Goal: Find specific page/section: Find specific page/section

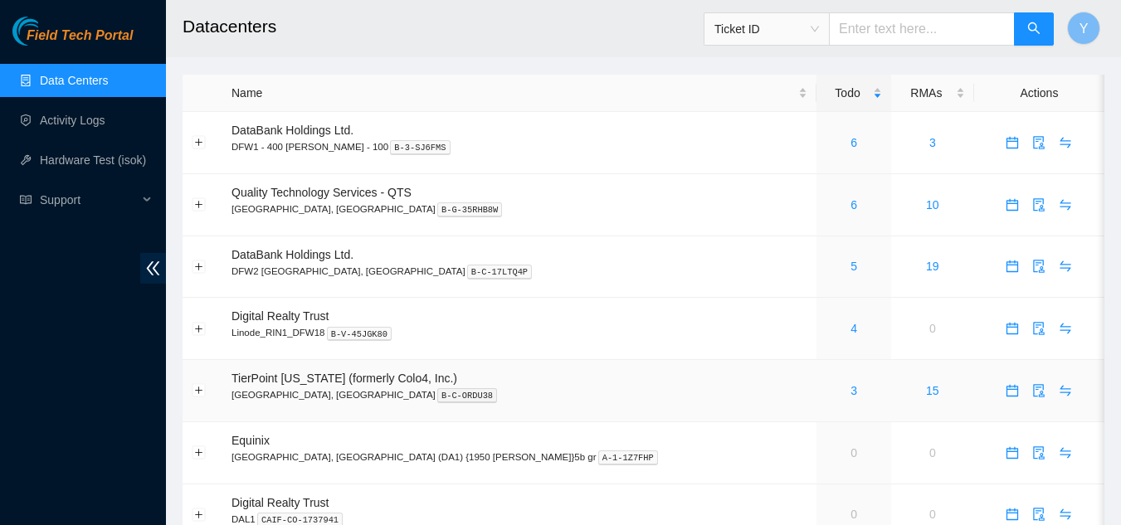
click at [826, 391] on div "3" at bounding box center [854, 391] width 56 height 18
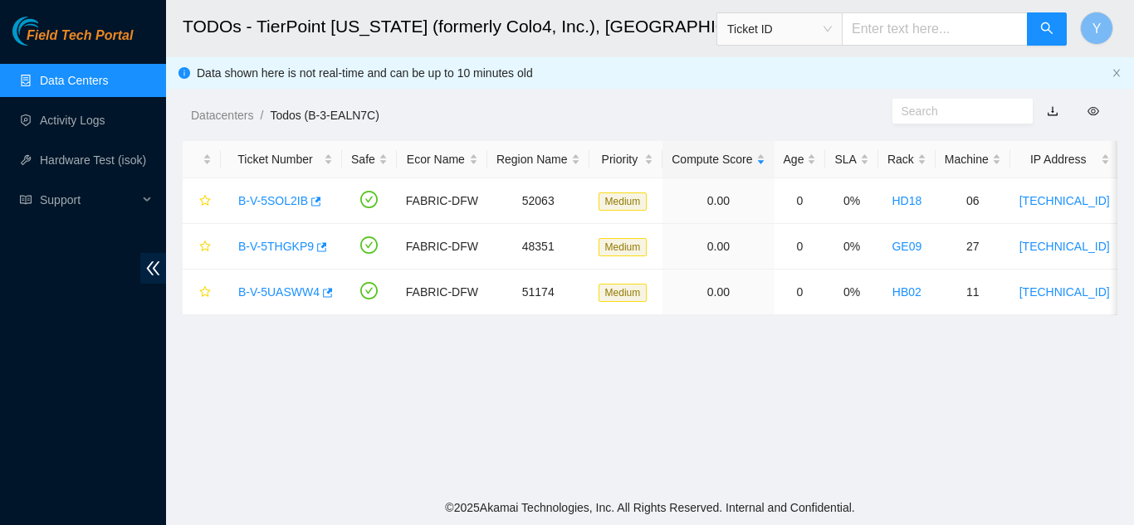
click at [107, 85] on link "Data Centers" at bounding box center [74, 80] width 68 height 13
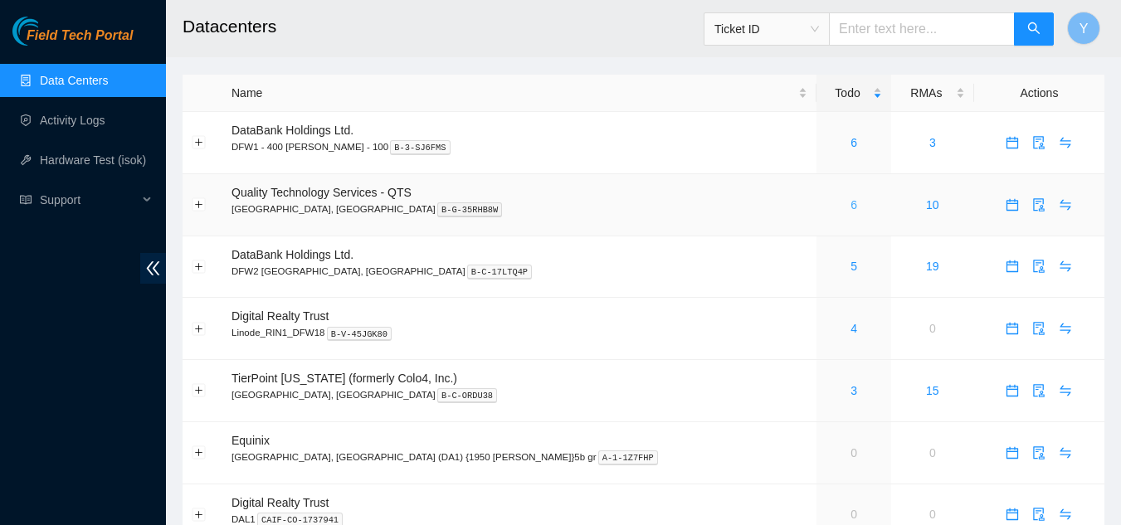
click at [851, 207] on link "6" at bounding box center [854, 204] width 7 height 13
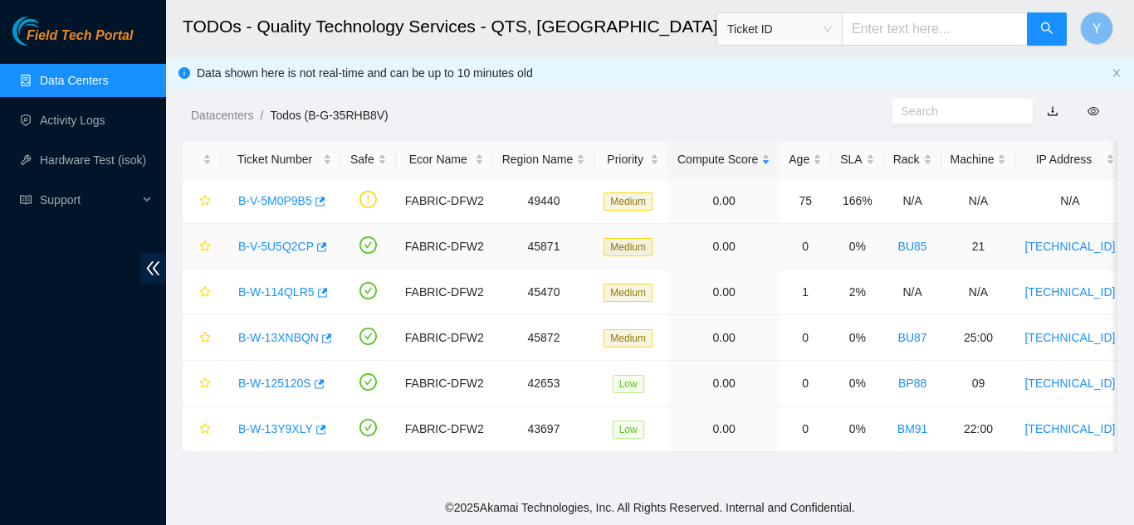
click at [286, 247] on link "B-V-5U5Q2CP" at bounding box center [276, 246] width 76 height 13
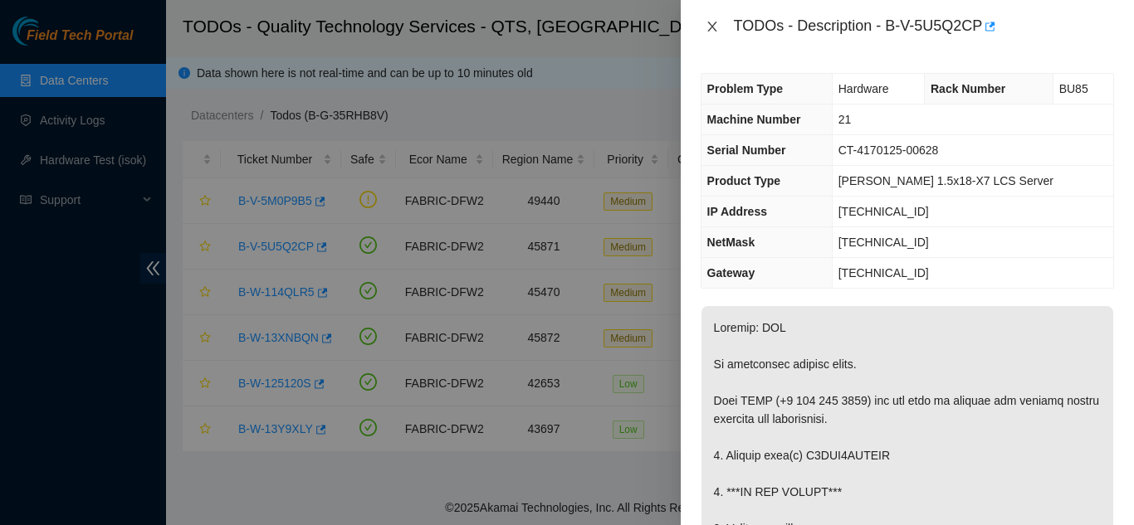
click at [709, 31] on icon "close" at bounding box center [711, 27] width 9 height 10
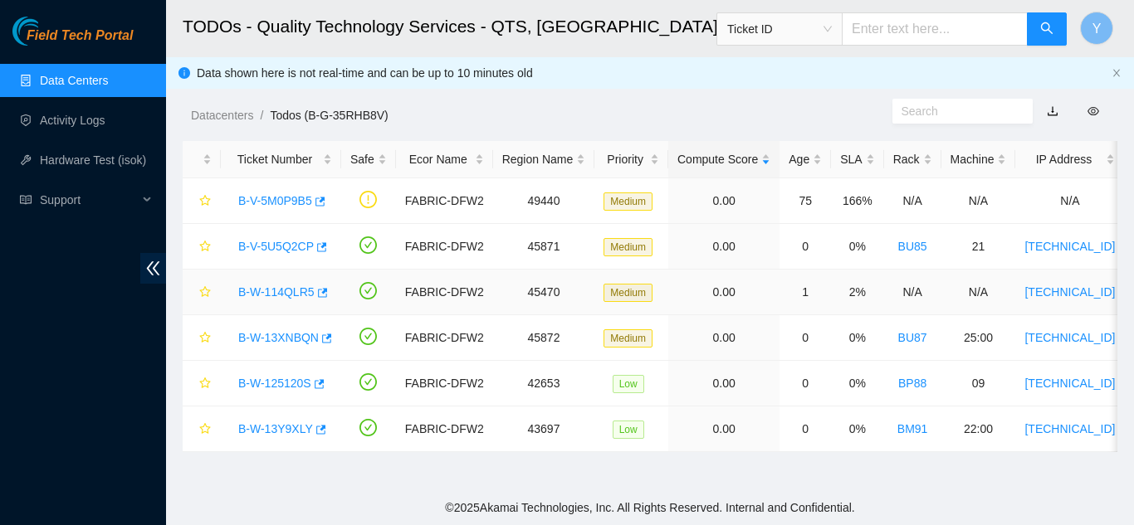
click at [285, 294] on link "B-W-114QLR5" at bounding box center [276, 291] width 76 height 13
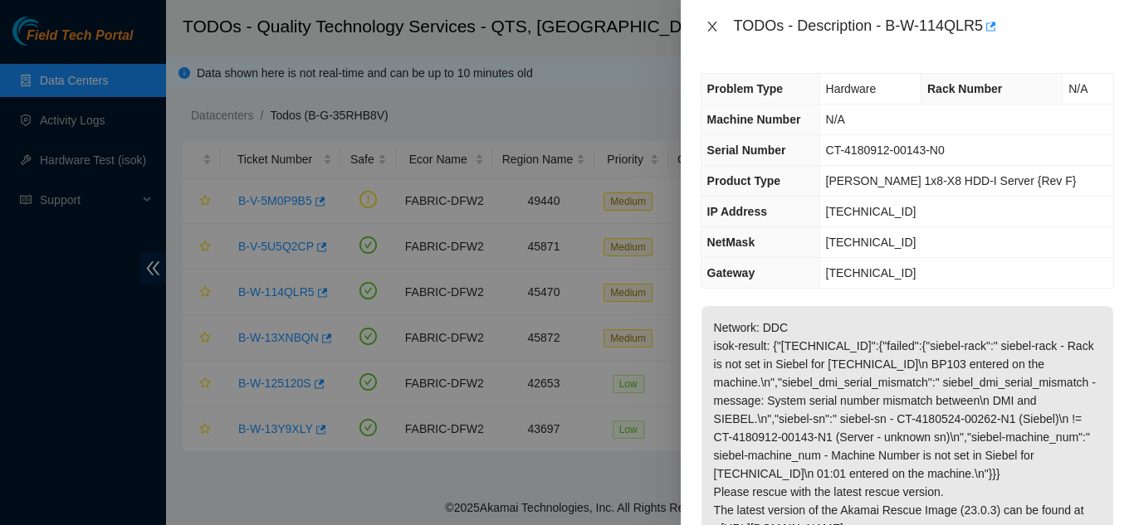
drag, startPoint x: 714, startPoint y: 29, endPoint x: 719, endPoint y: 63, distance: 34.4
click at [716, 32] on icon "close" at bounding box center [711, 26] width 13 height 13
